Goal: Transaction & Acquisition: Obtain resource

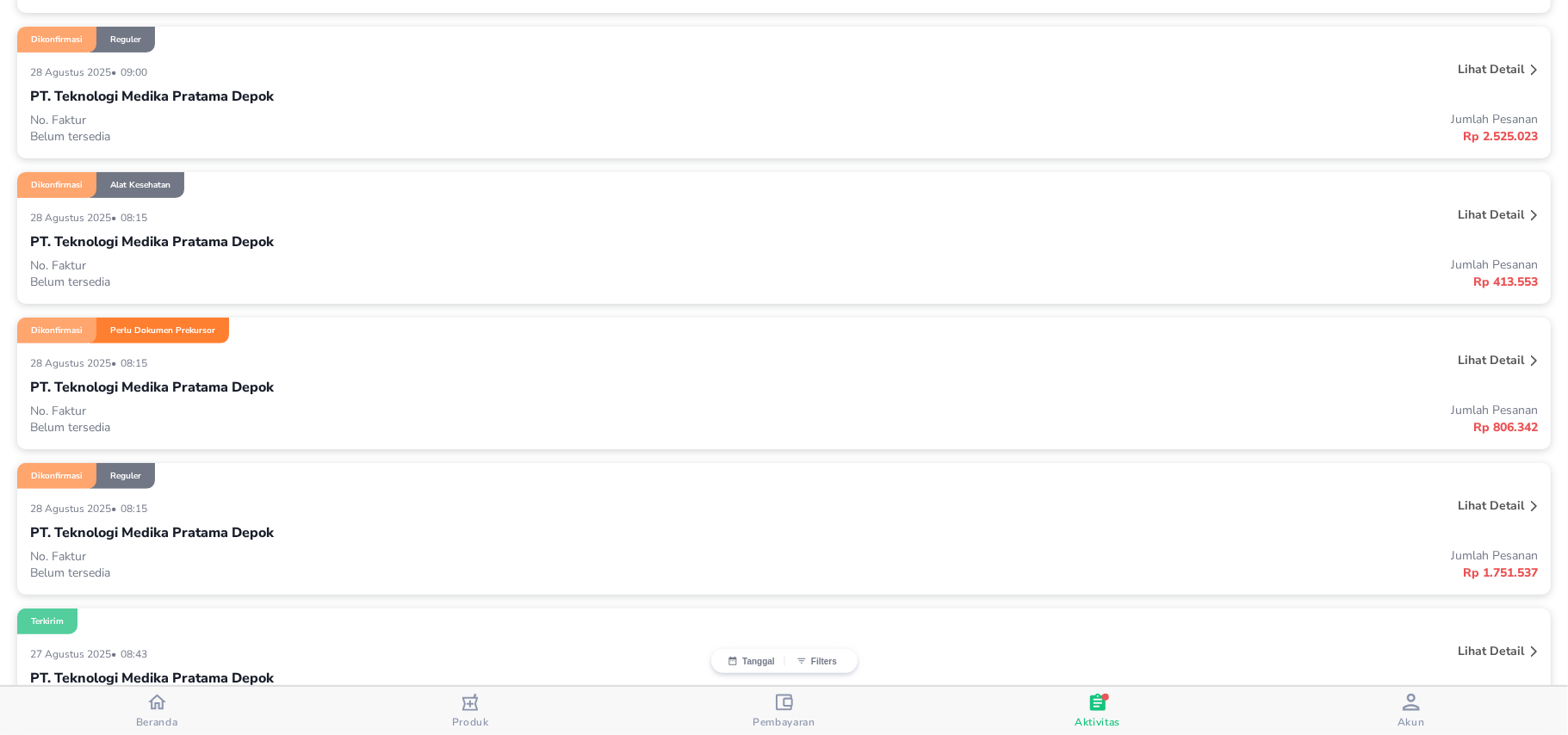
scroll to position [574, 0]
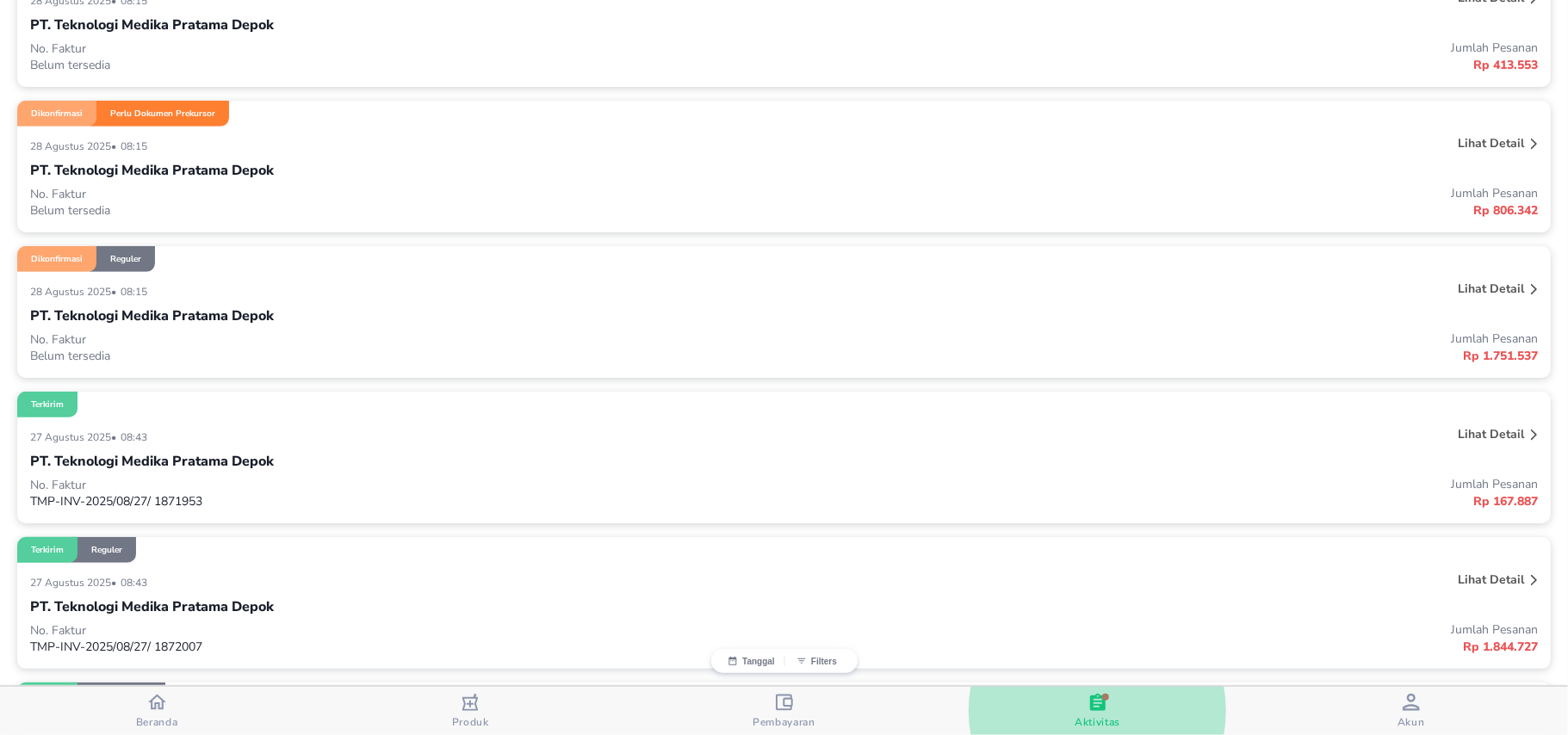
click at [1474, 275] on div "[DATE] • 08:15 Lihat detail PT. Teknologi Medika Pratama Depok No. Faktur Belum…" at bounding box center [784, 325] width 1534 height 106
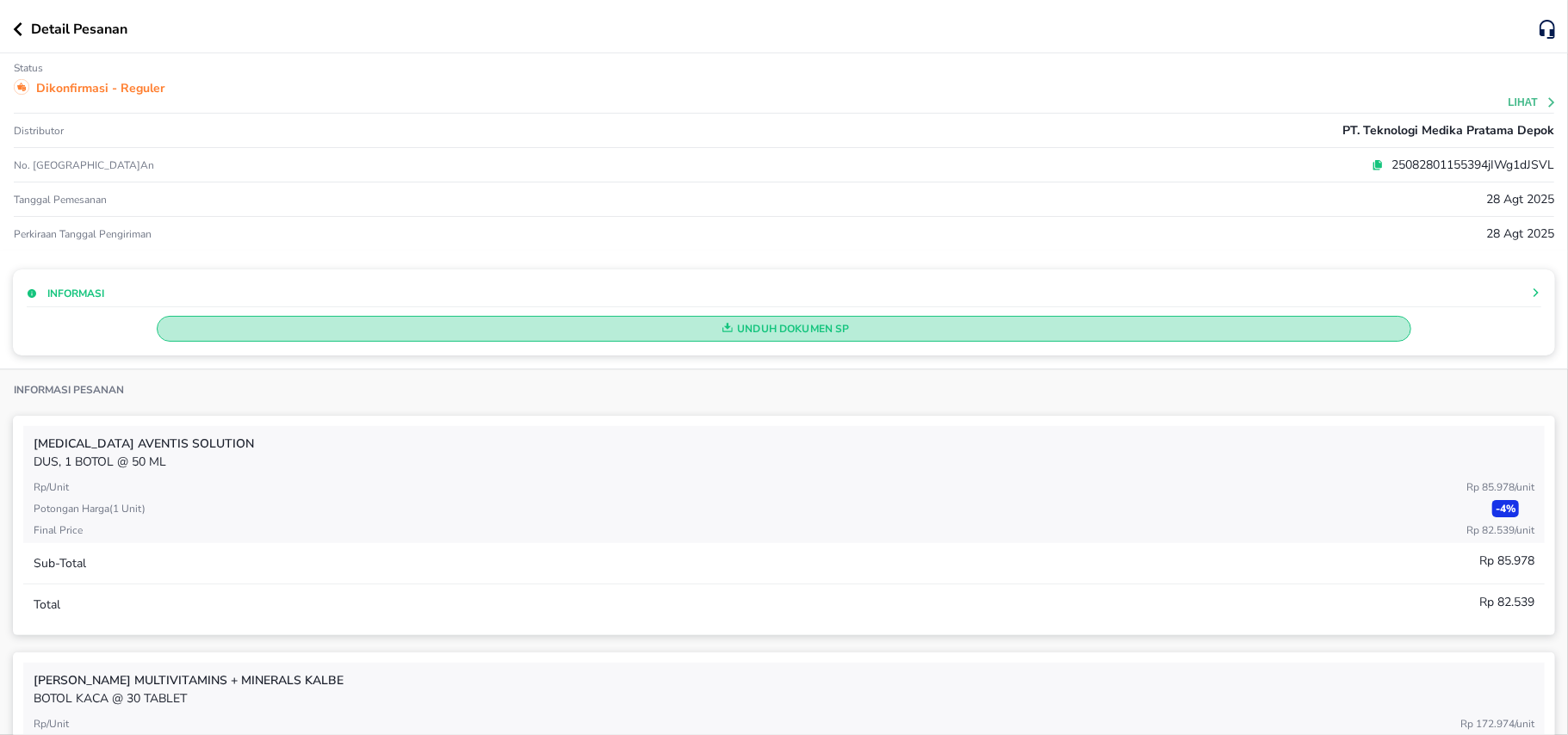
click at [914, 334] on span "Unduh Dokumen SP" at bounding box center [784, 328] width 1239 height 22
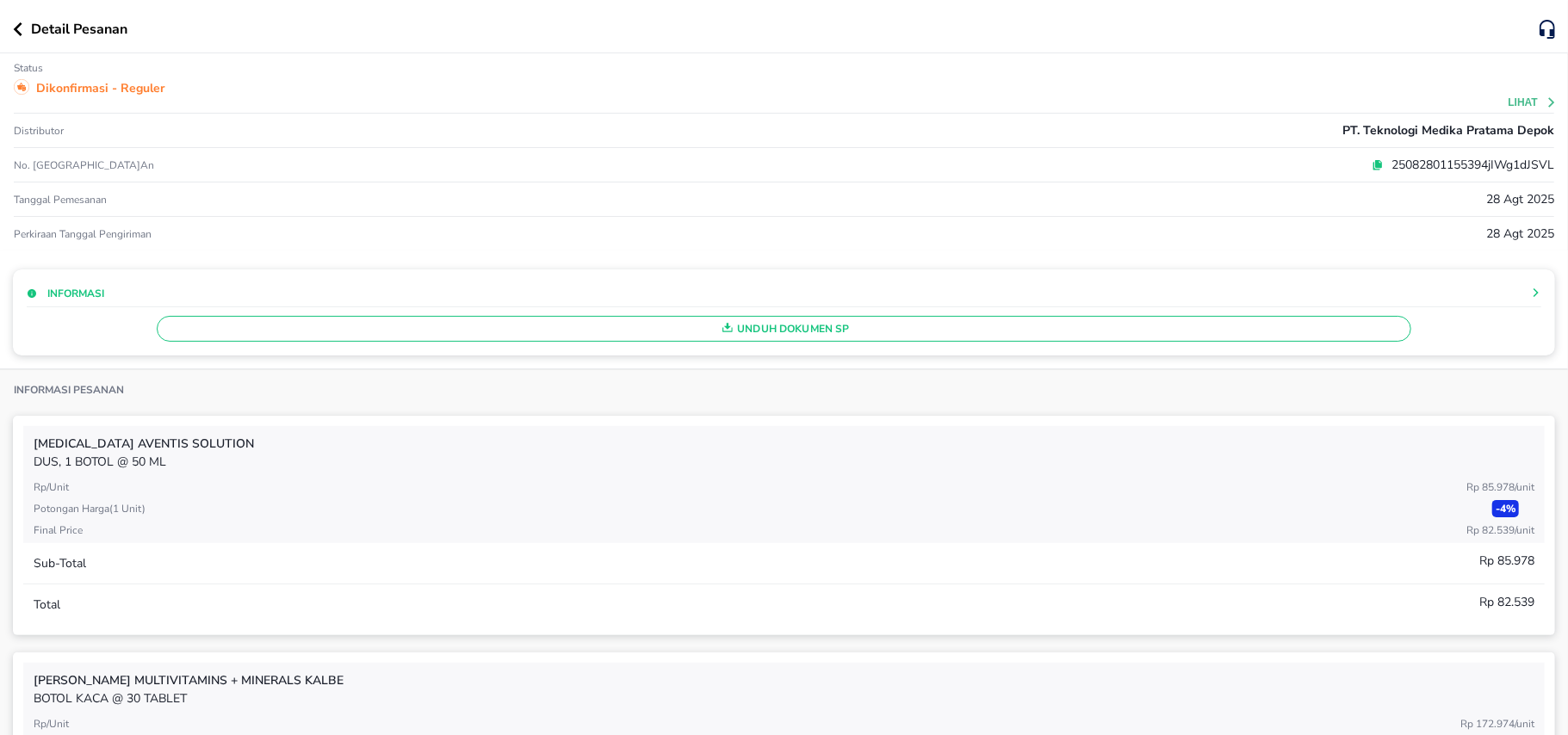
click at [21, 26] on icon "button" at bounding box center [18, 29] width 10 height 14
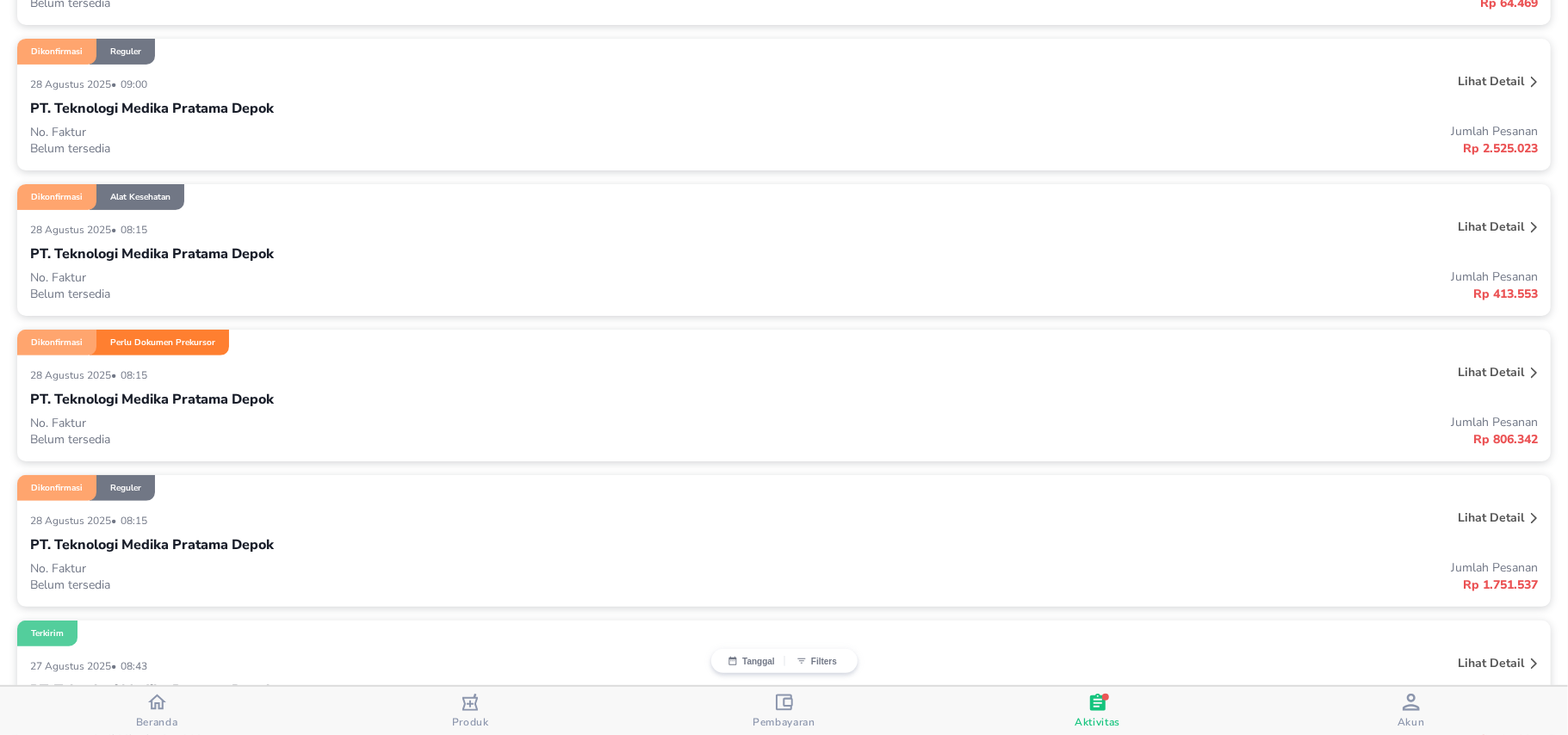
click at [199, 385] on div "[DATE] • 08:15" at bounding box center [469, 374] width 879 height 20
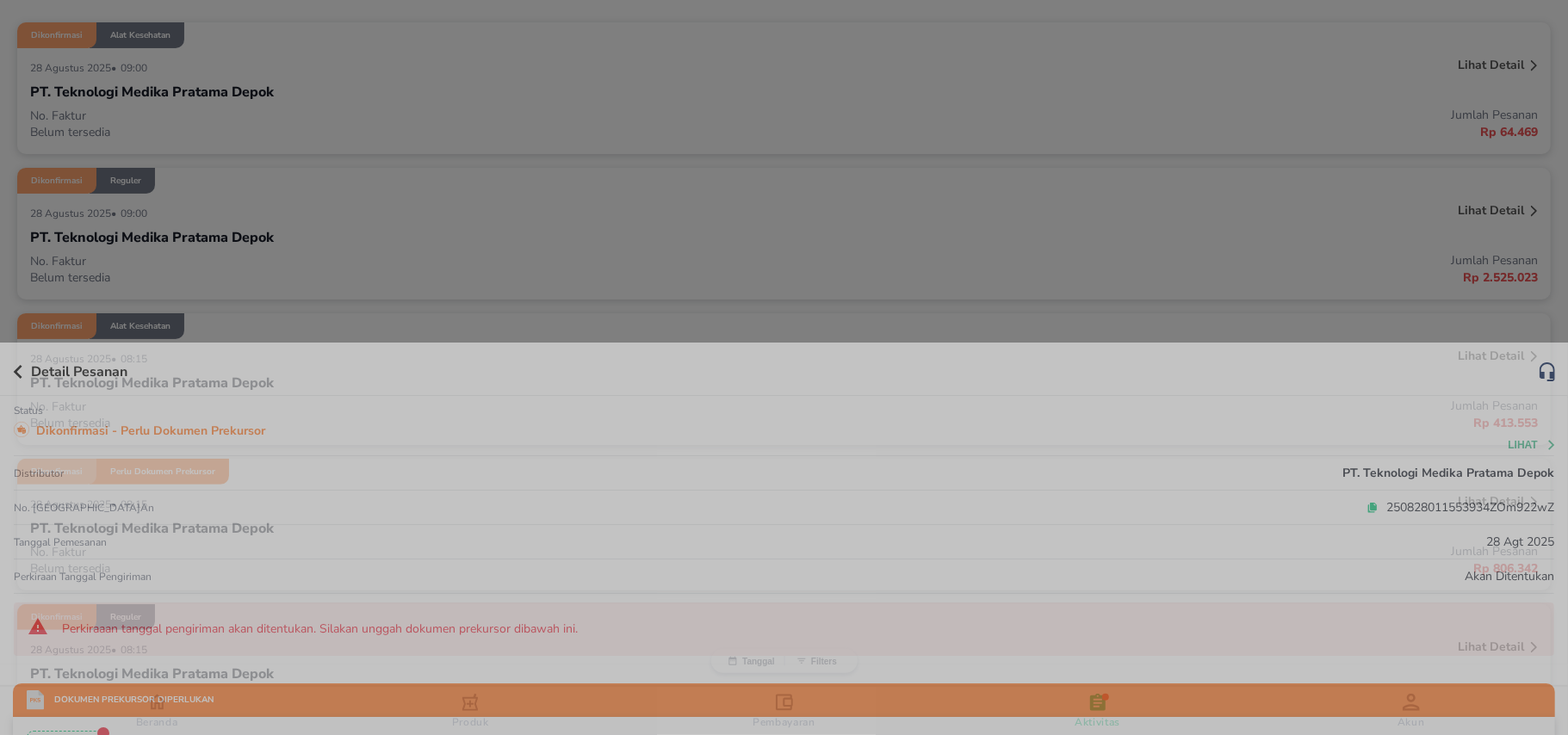
scroll to position [344, 0]
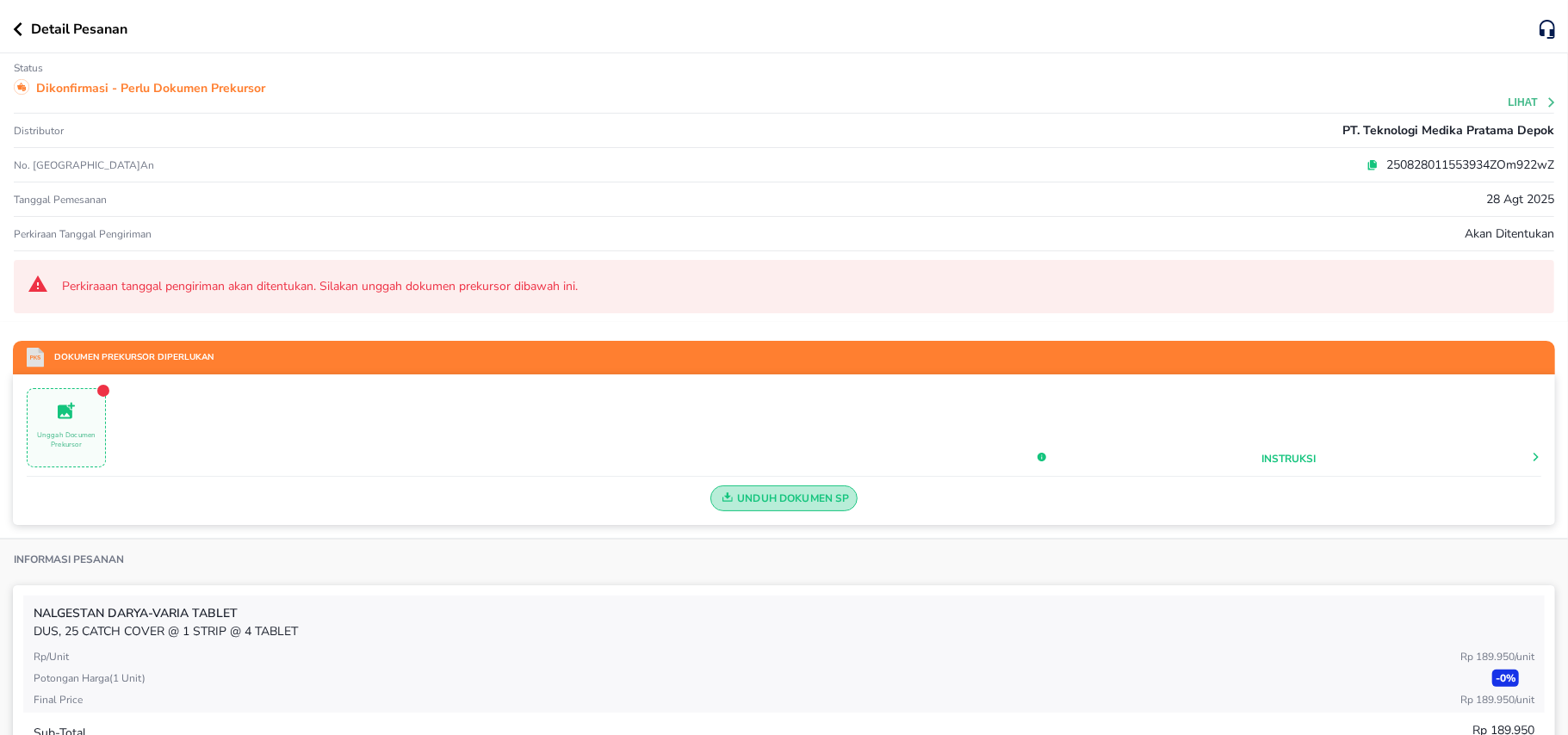
click at [796, 498] on span "Unduh Dokumen SP" at bounding box center [784, 498] width 131 height 22
click at [11, 28] on div "Detail Pesanan" at bounding box center [784, 26] width 1568 height 53
click at [18, 34] on icon "button" at bounding box center [18, 29] width 10 height 14
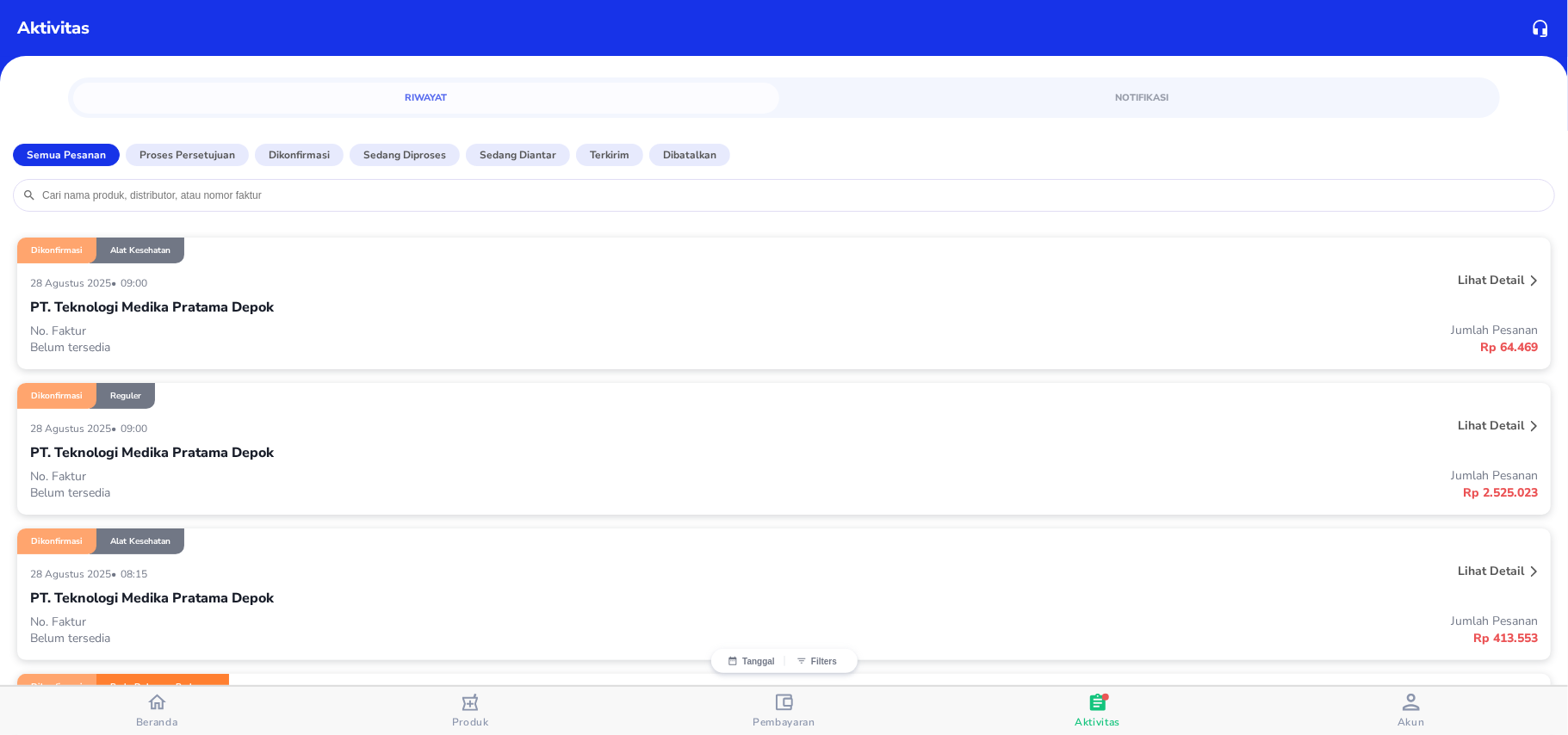
scroll to position [115, 0]
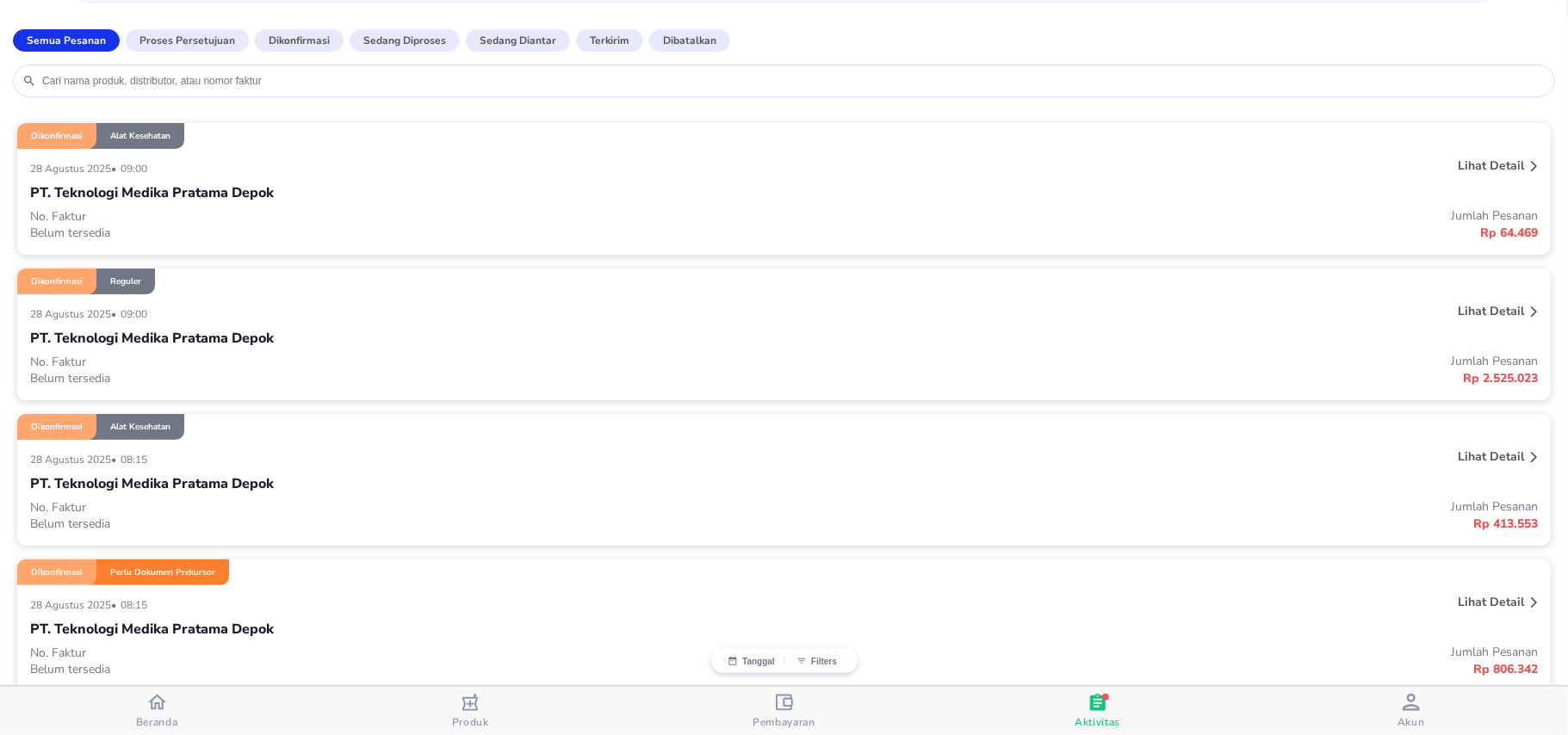
click at [187, 482] on p "PT. Teknologi Medika Pratama Depok" at bounding box center [152, 484] width 244 height 20
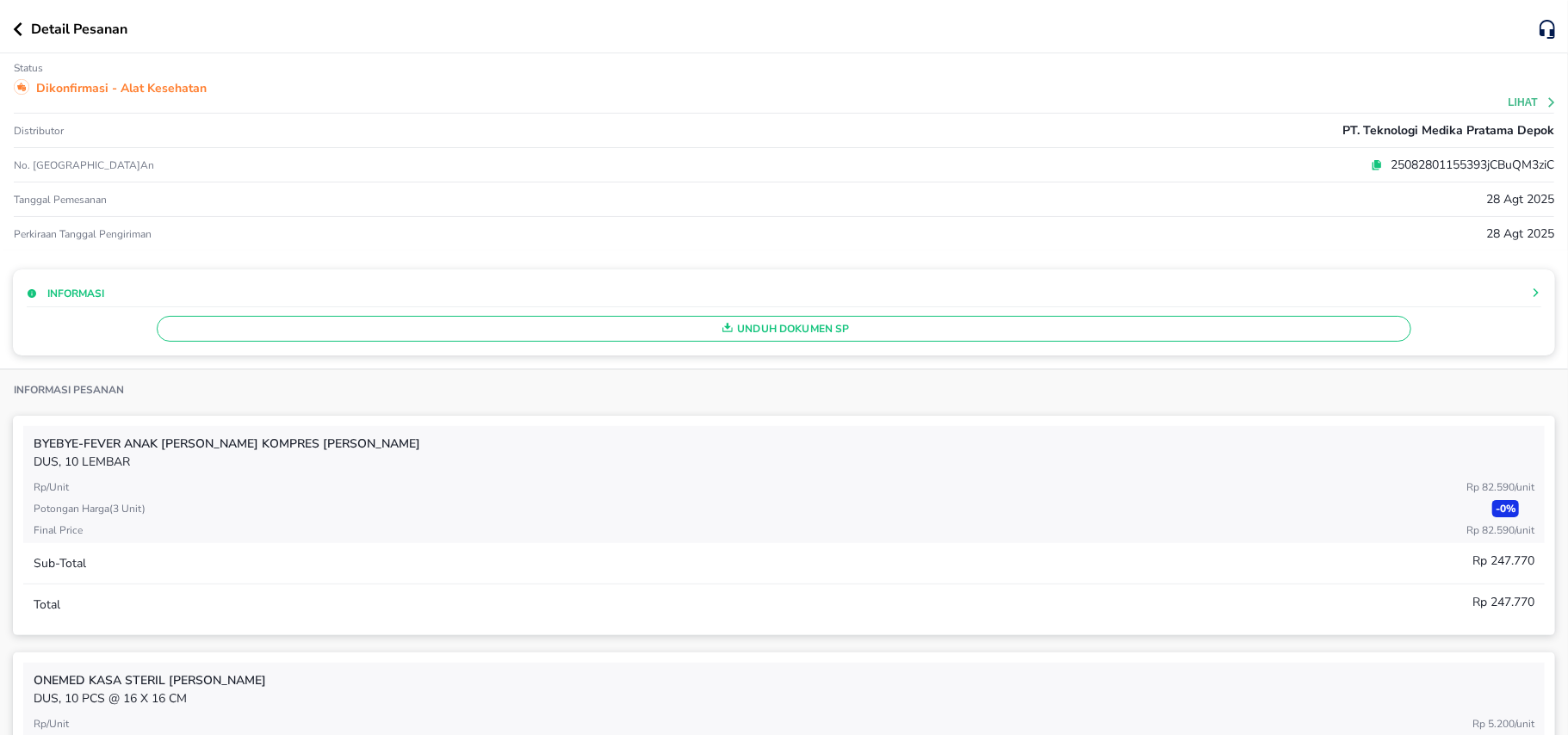
click at [883, 325] on span "Unduh Dokumen SP" at bounding box center [784, 328] width 1239 height 22
click at [24, 34] on button "button" at bounding box center [22, 29] width 18 height 14
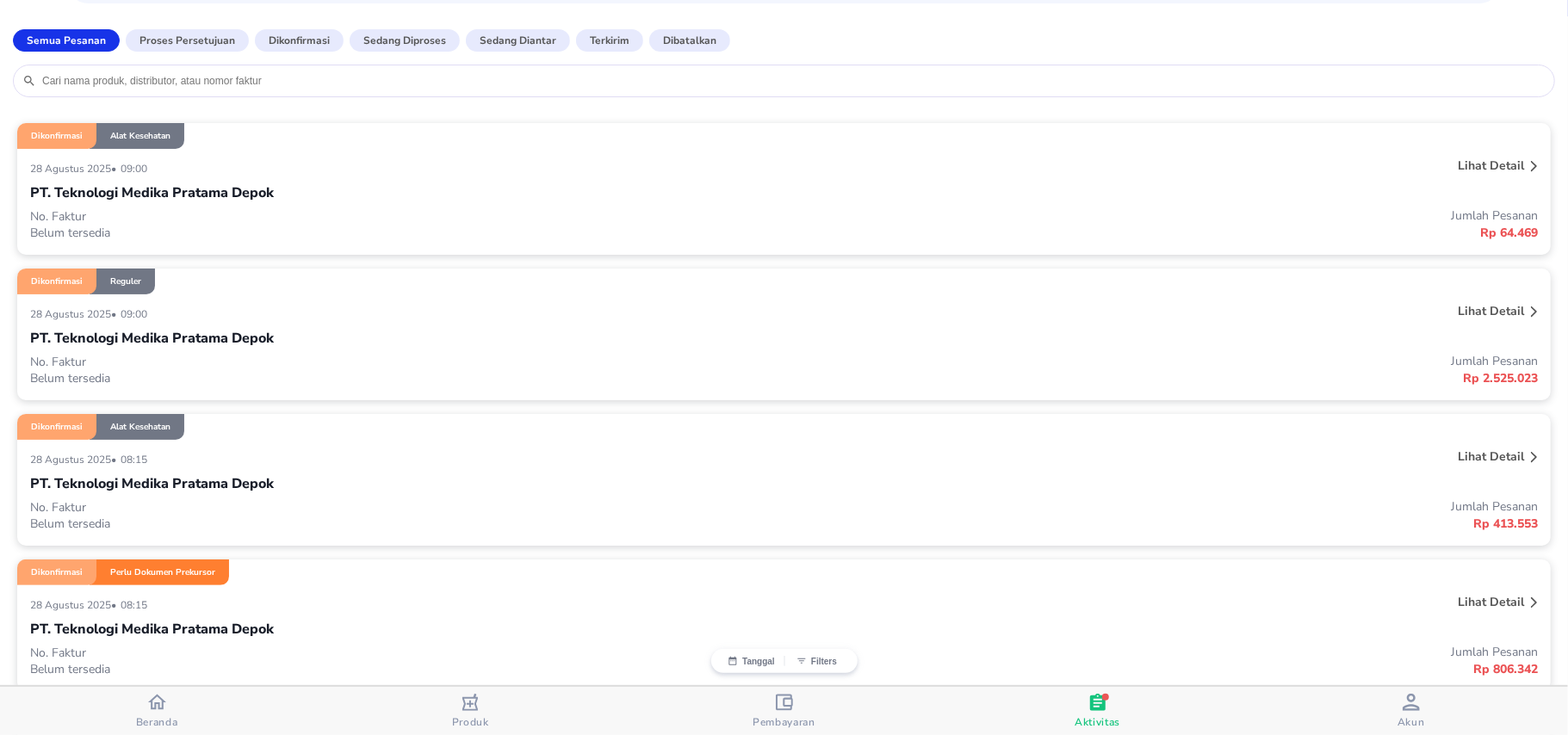
click at [336, 331] on div "PT. Teknologi Medika Pratama Depok" at bounding box center [784, 338] width 1508 height 29
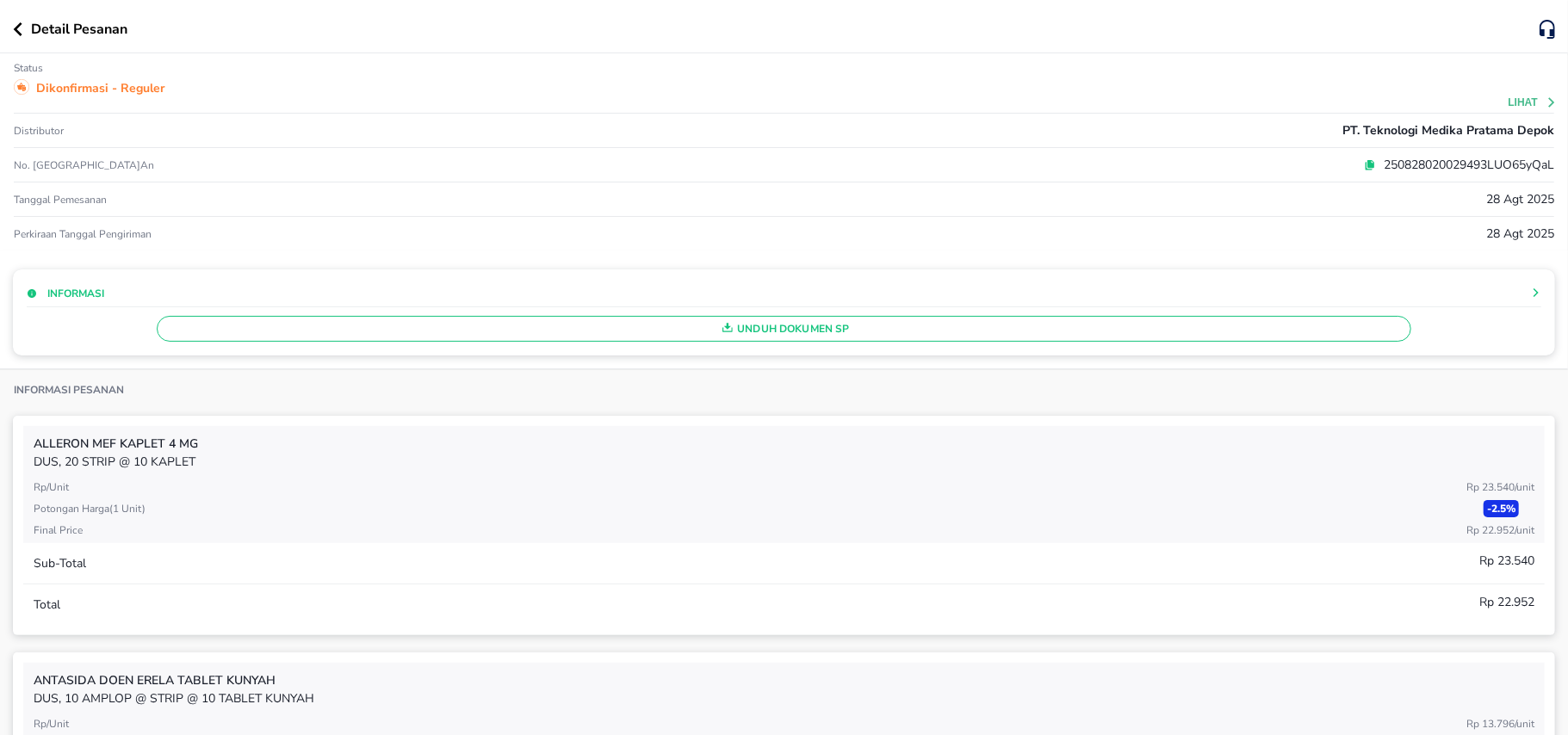
click at [427, 322] on span "Unduh Dokumen SP" at bounding box center [784, 328] width 1239 height 22
click at [15, 22] on icon "button" at bounding box center [18, 29] width 10 height 14
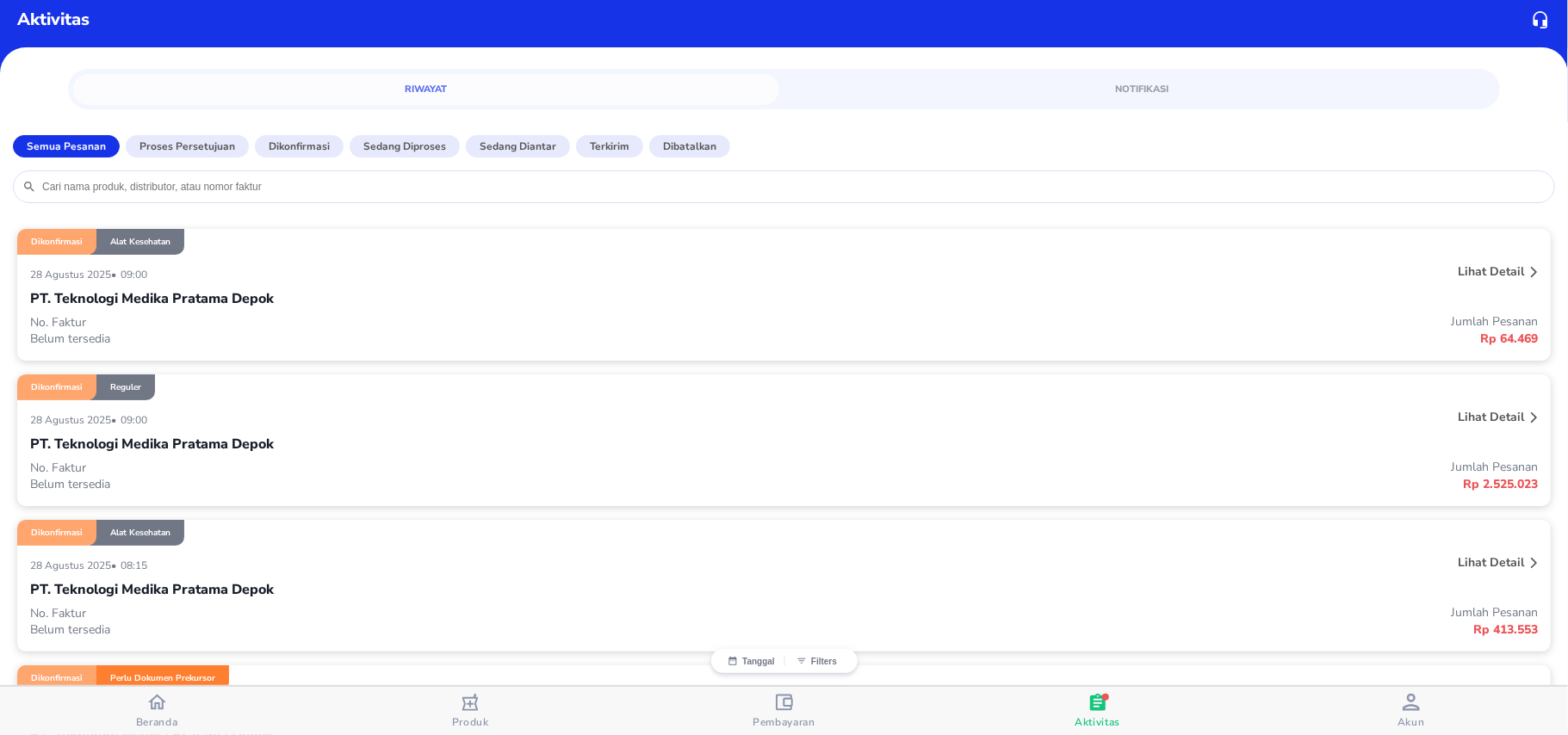
scroll to position [0, 0]
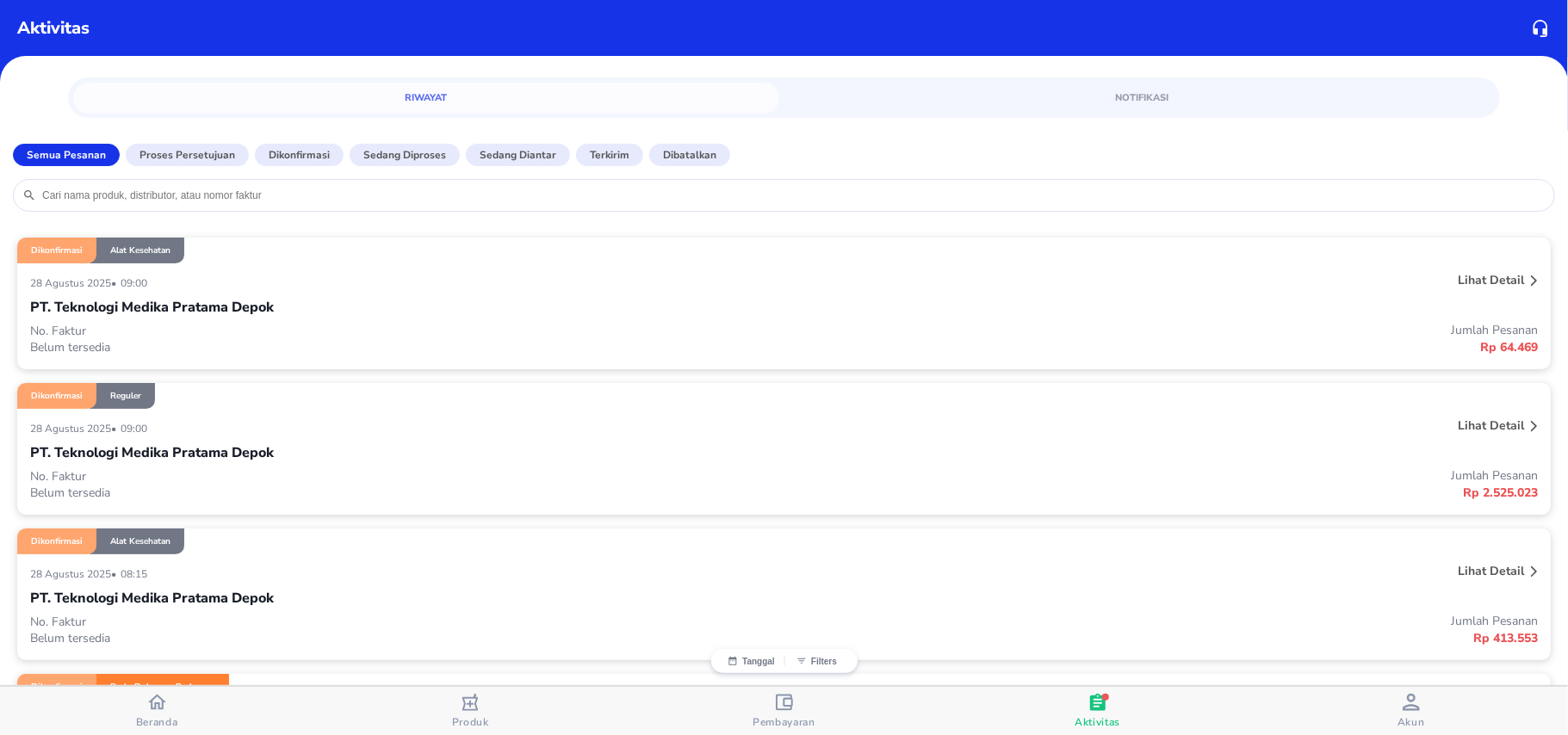
click at [199, 303] on p "PT. Teknologi Medika Pratama Depok" at bounding box center [152, 307] width 244 height 20
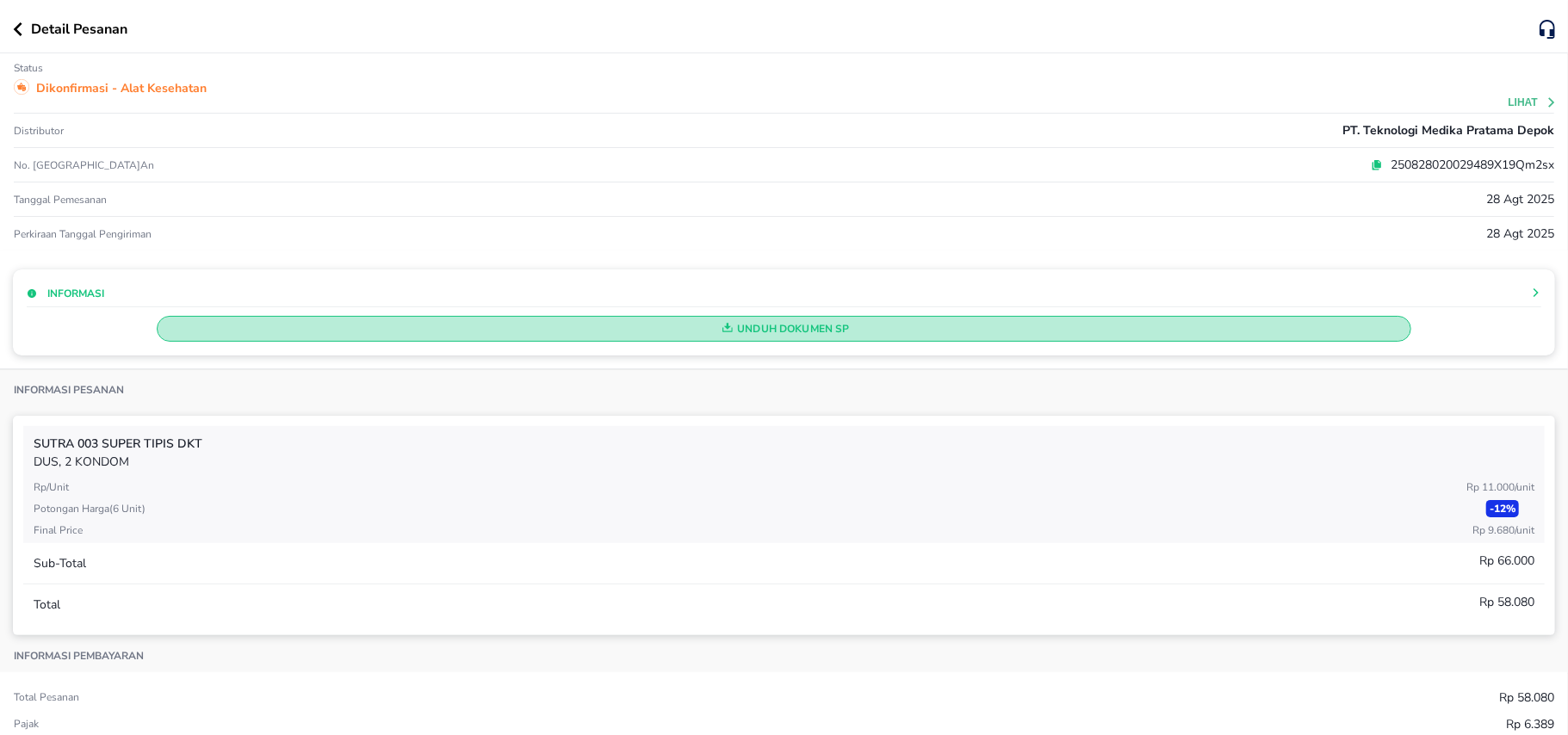
click at [408, 332] on span "Unduh Dokumen SP" at bounding box center [784, 328] width 1239 height 22
